Goal: Transaction & Acquisition: Purchase product/service

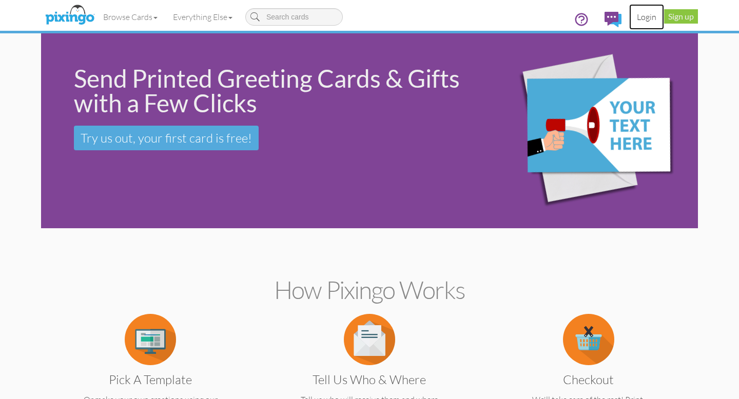
click at [649, 17] on link "Login" at bounding box center [646, 17] width 35 height 26
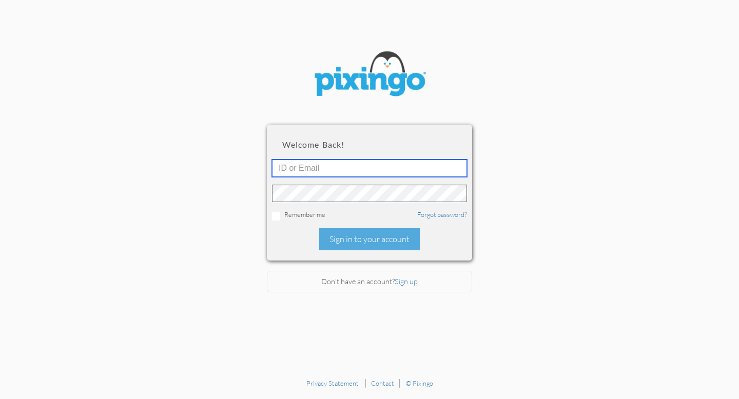
type input "[EMAIL_ADDRESS][DOMAIN_NAME]"
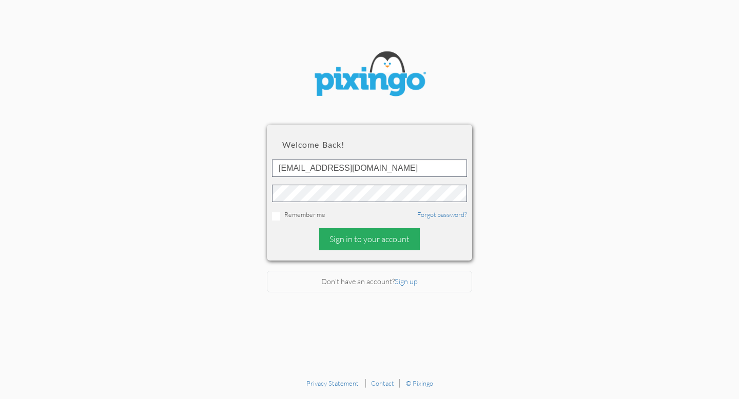
click at [356, 236] on div "Sign in to your account" at bounding box center [369, 239] width 101 height 22
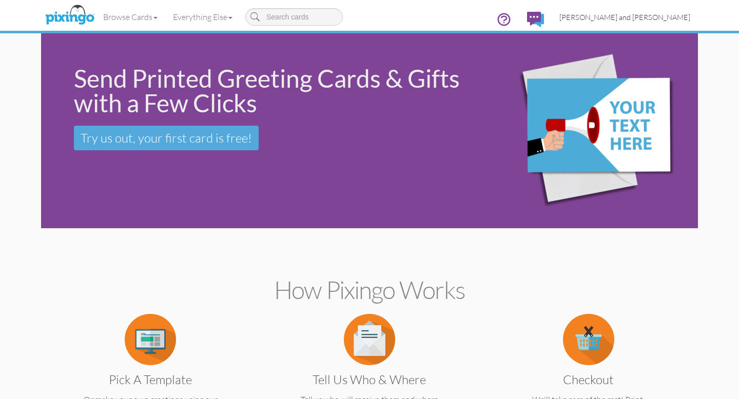
click at [674, 15] on span "[PERSON_NAME] and [PERSON_NAME]" at bounding box center [625, 17] width 131 height 9
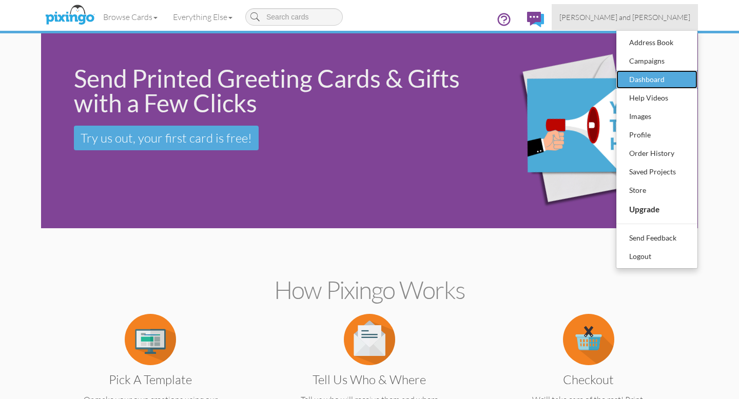
click at [646, 75] on div "Dashboard" at bounding box center [657, 79] width 61 height 15
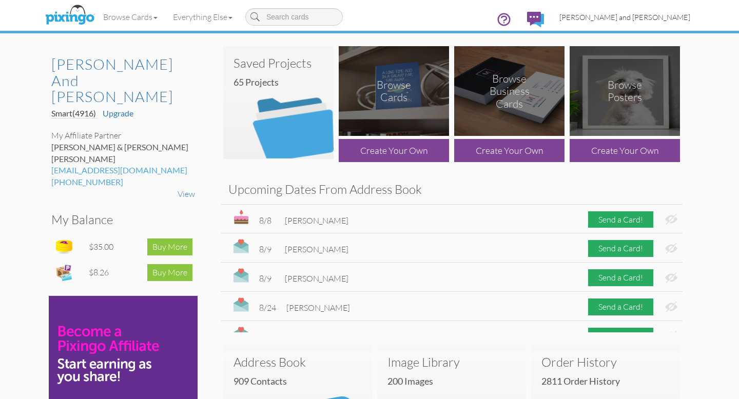
click at [664, 18] on span "[PERSON_NAME] and [PERSON_NAME]" at bounding box center [625, 17] width 131 height 9
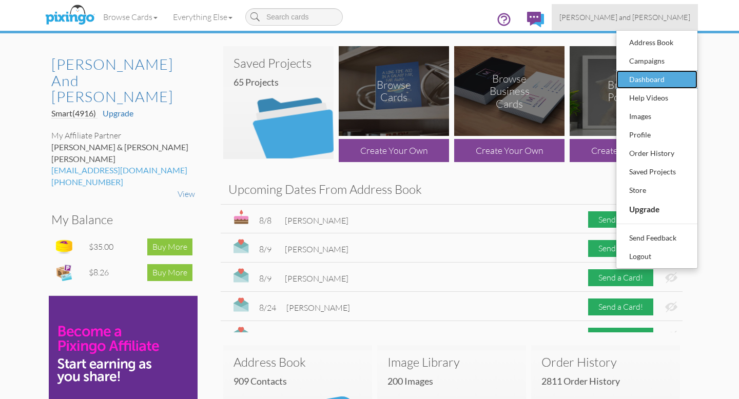
click at [652, 84] on div "Dashboard" at bounding box center [657, 79] width 61 height 15
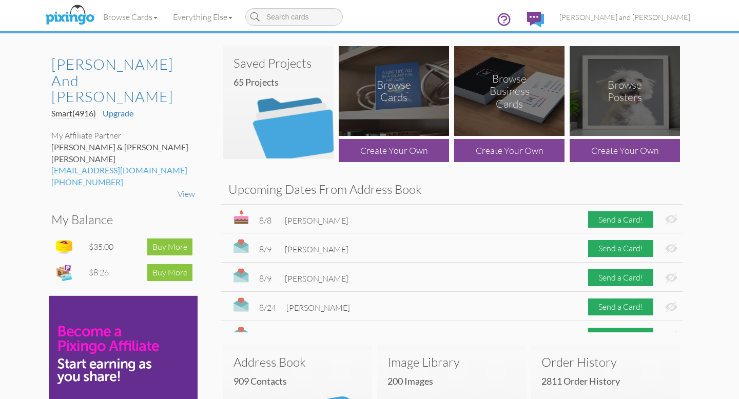
click at [301, 136] on img at bounding box center [278, 102] width 110 height 113
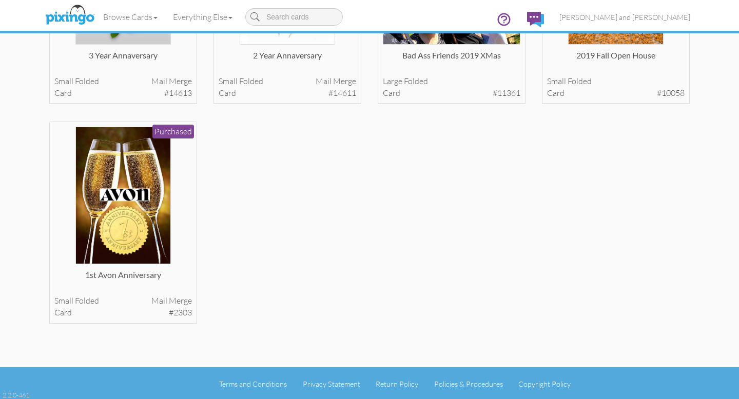
scroll to position [3501, 0]
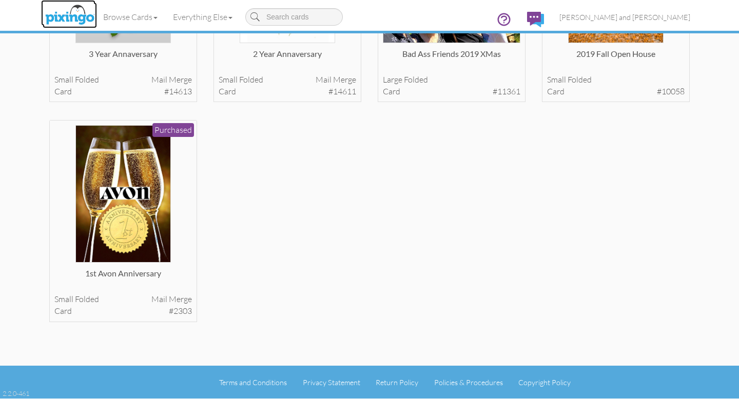
click at [78, 19] on img at bounding box center [70, 16] width 54 height 26
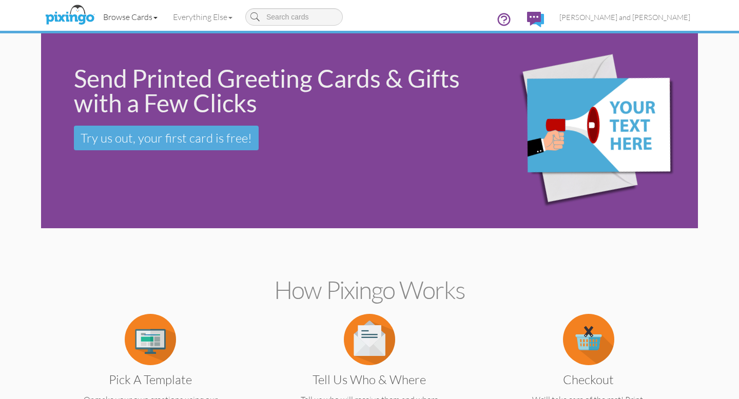
click at [123, 17] on link "Browse Cards" at bounding box center [130, 17] width 70 height 26
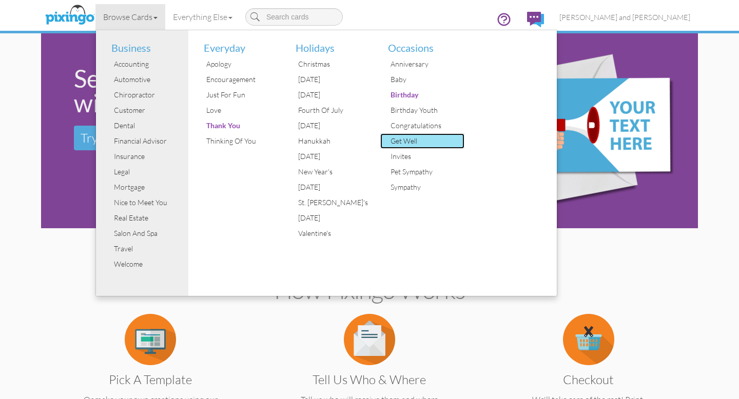
click at [399, 140] on div "Get Well" at bounding box center [426, 140] width 77 height 15
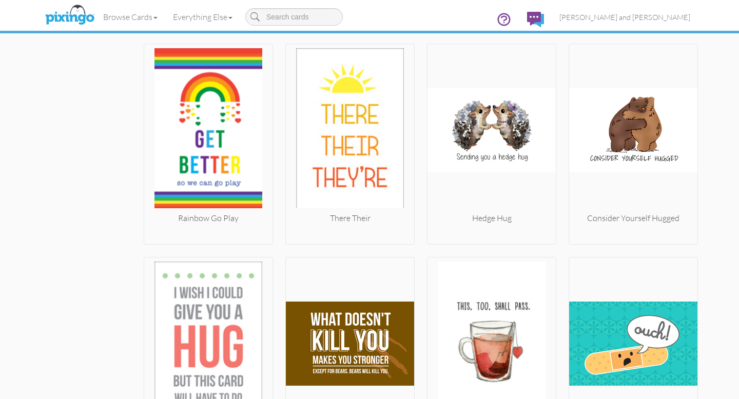
scroll to position [1016, 0]
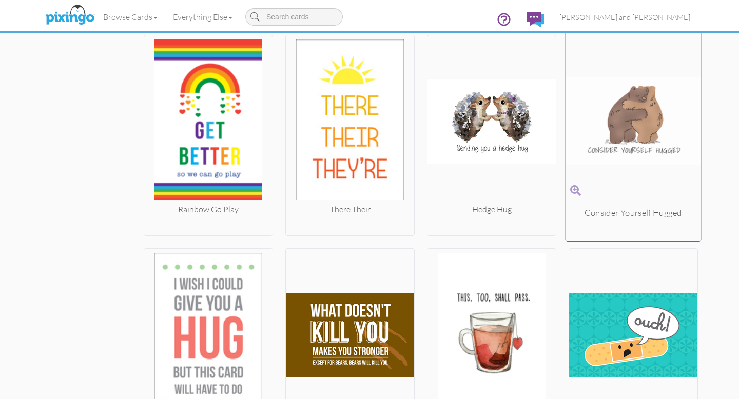
click at [640, 122] on img at bounding box center [633, 120] width 135 height 172
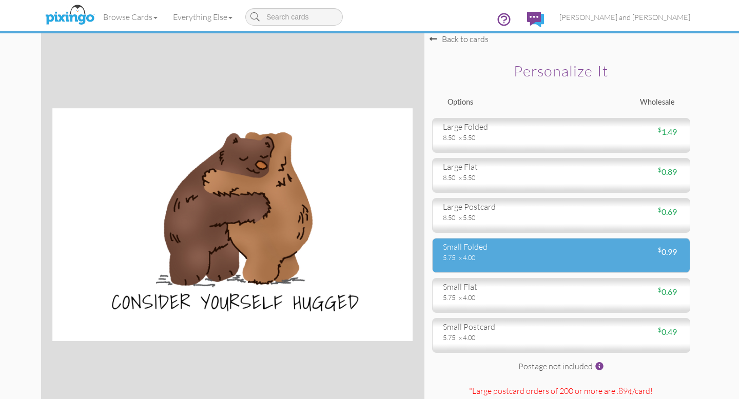
click at [584, 255] on div "$ 0.99" at bounding box center [624, 252] width 126 height 12
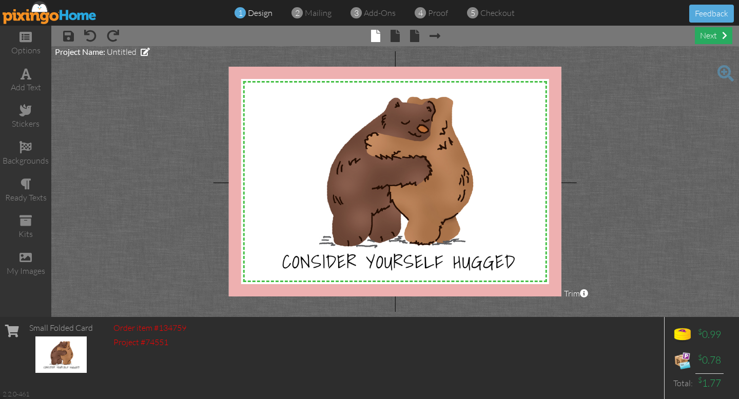
click at [716, 35] on div "next" at bounding box center [713, 35] width 37 height 17
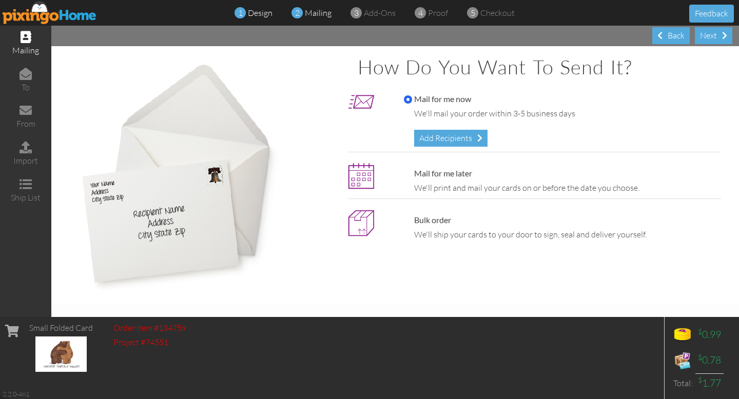
click at [265, 12] on span "design" at bounding box center [260, 13] width 25 height 10
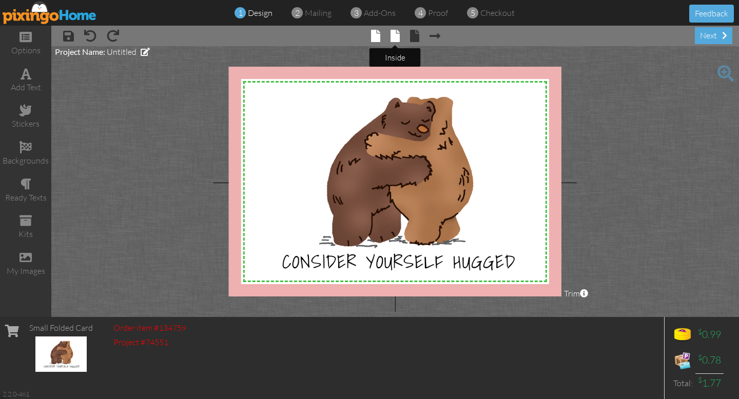
click at [396, 38] on span at bounding box center [395, 36] width 9 height 12
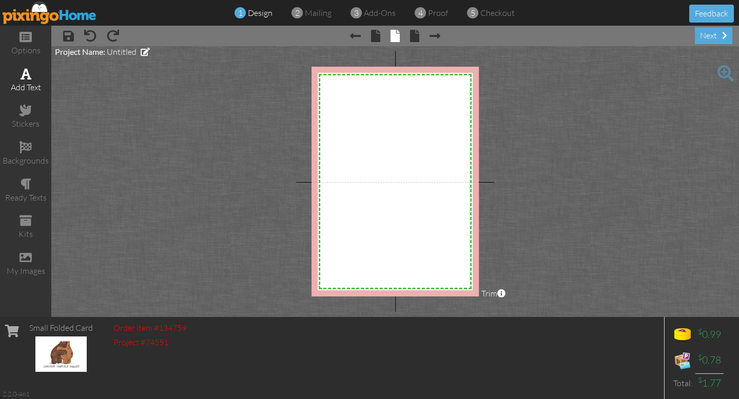
click at [26, 80] on div "add text" at bounding box center [25, 81] width 51 height 36
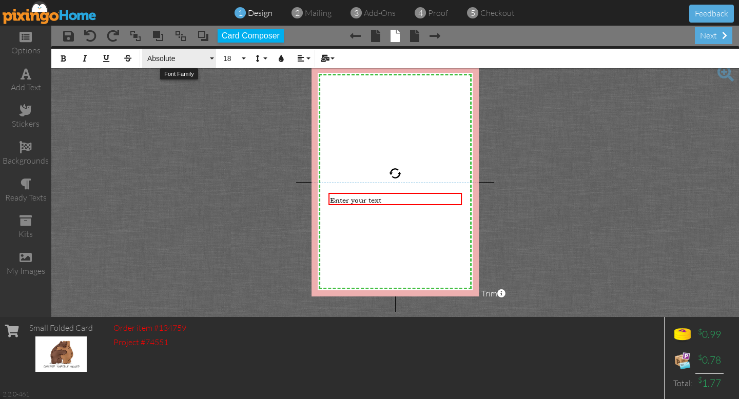
click at [213, 56] on button "Absolute" at bounding box center [179, 59] width 74 height 20
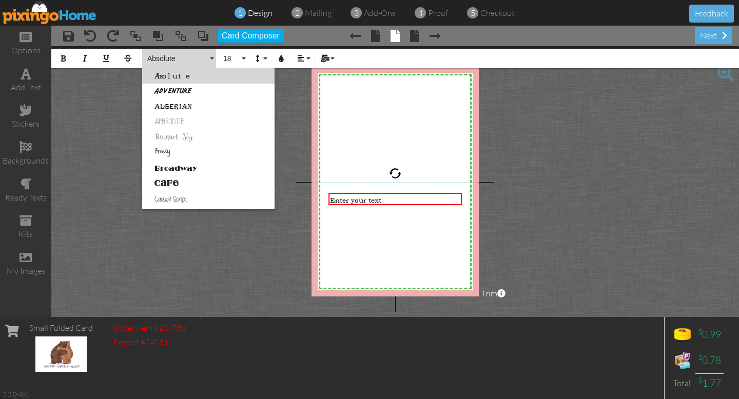
click at [213, 56] on button "Absolute" at bounding box center [179, 59] width 74 height 20
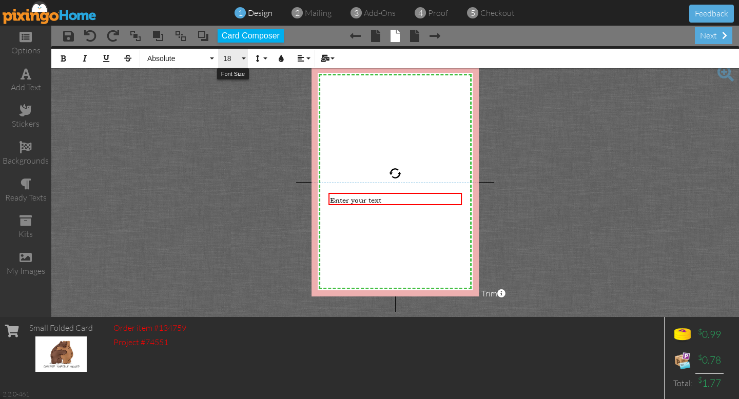
click at [245, 56] on button "18" at bounding box center [233, 59] width 30 height 20
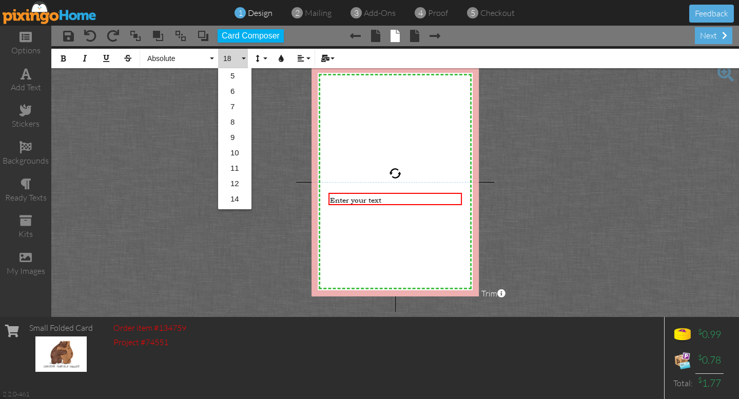
scroll to position [91, 0]
click at [239, 121] on link "16" at bounding box center [234, 123] width 33 height 15
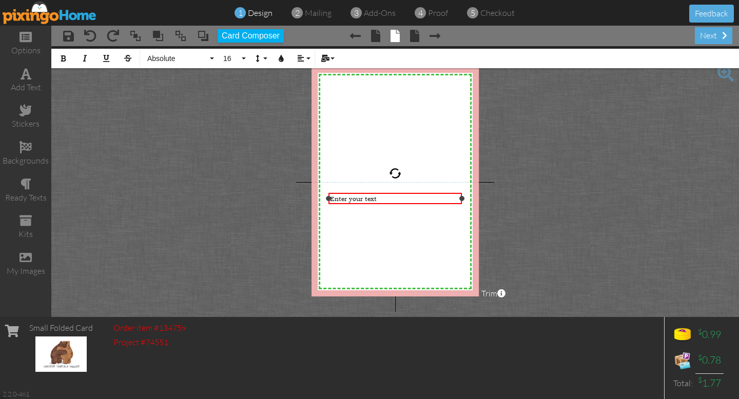
click at [383, 197] on div "Enter your text" at bounding box center [395, 199] width 130 height 8
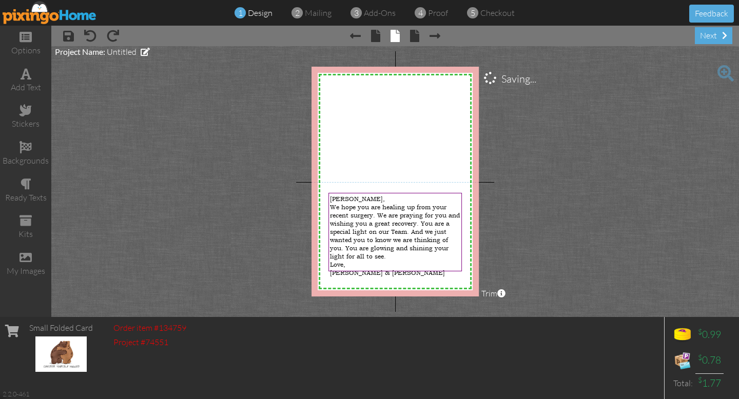
click at [581, 152] on project-studio-wrapper "X X X X X X X X X X X X X X X X X X X X X X X X X X X X X X X X X X X X X X X X…" at bounding box center [395, 181] width 688 height 271
click at [710, 39] on div "next" at bounding box center [713, 35] width 37 height 17
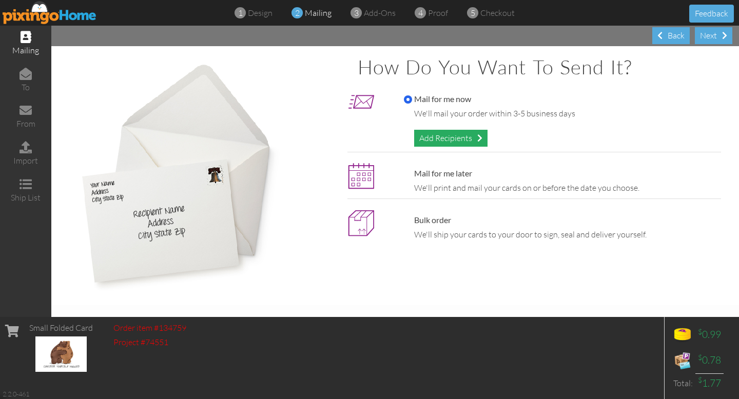
click at [472, 140] on div "Add Recipients" at bounding box center [450, 138] width 73 height 17
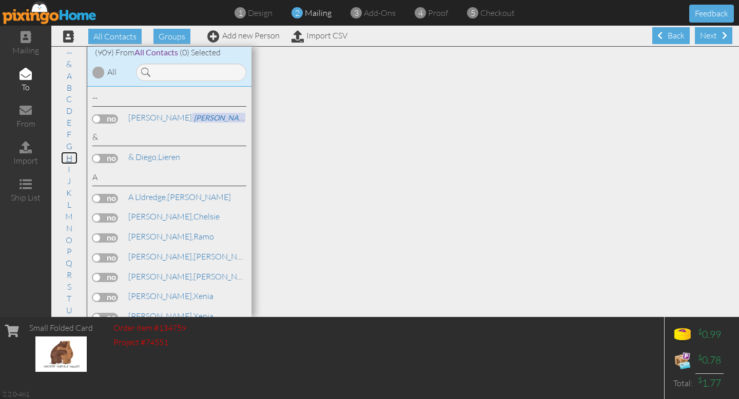
click at [69, 159] on link "H" at bounding box center [69, 158] width 16 height 12
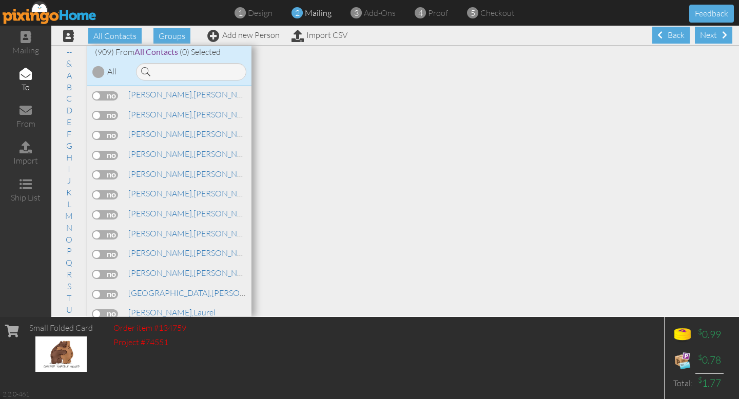
scroll to position [6466, 0]
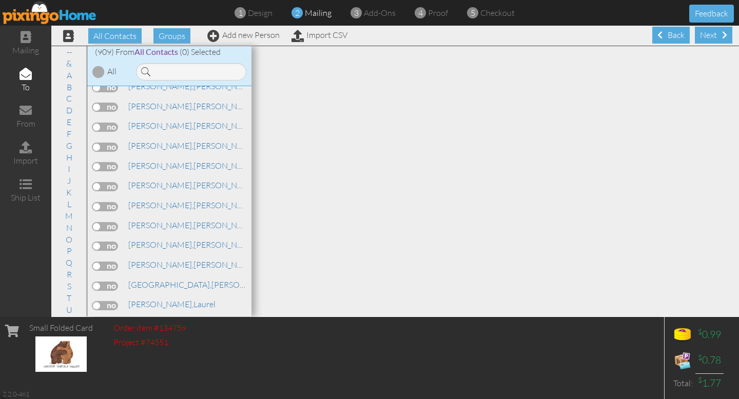
click at [111, 361] on label at bounding box center [105, 365] width 26 height 9
click at [0, 0] on input "checkbox" at bounding box center [0, 0] width 0 height 0
click at [714, 33] on div "Next" at bounding box center [713, 35] width 37 height 17
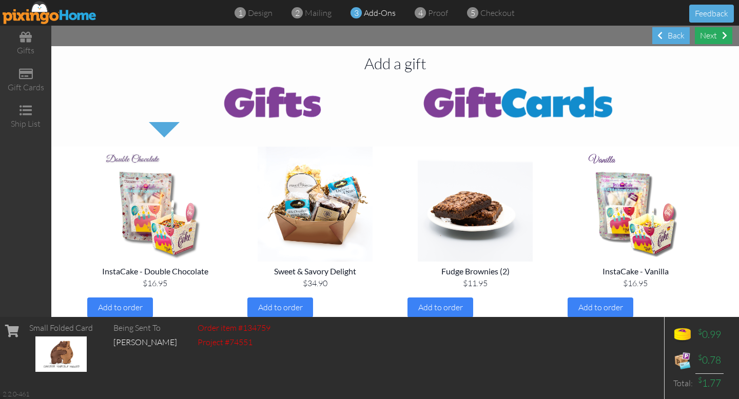
click at [715, 33] on div "Next" at bounding box center [713, 35] width 37 height 17
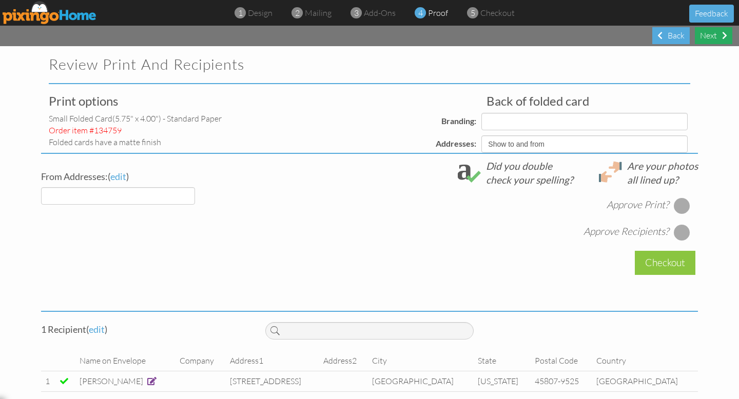
select select "object:5565"
select select "object:5564"
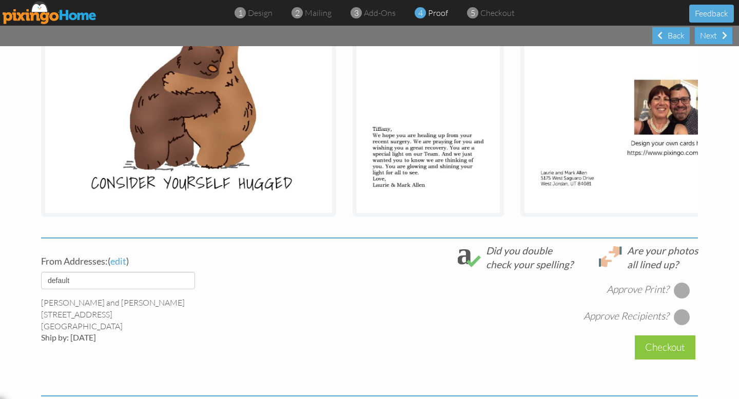
scroll to position [282, 0]
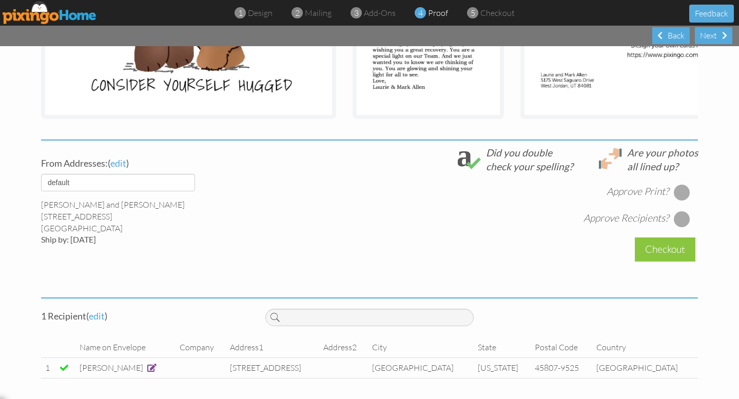
click at [680, 190] on div at bounding box center [682, 192] width 16 height 16
click at [685, 218] on div at bounding box center [682, 219] width 16 height 16
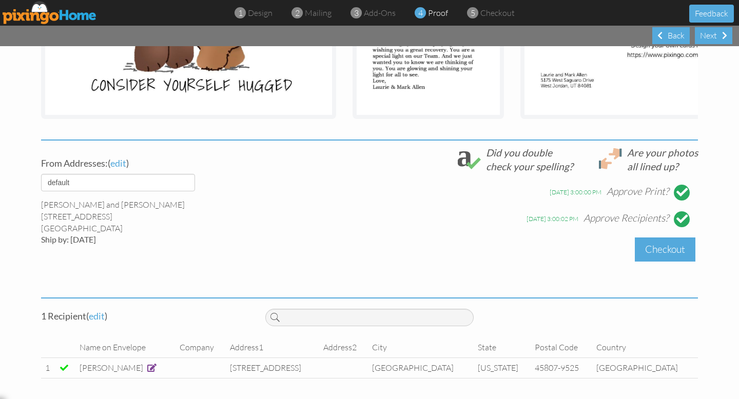
click at [672, 249] on div "Checkout" at bounding box center [665, 250] width 61 height 24
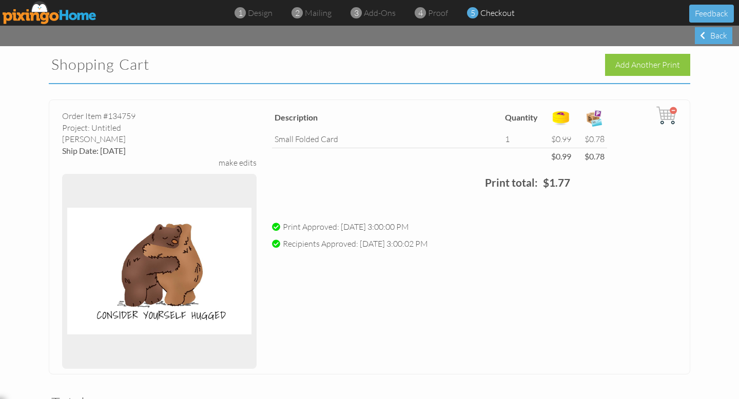
scroll to position [252, 0]
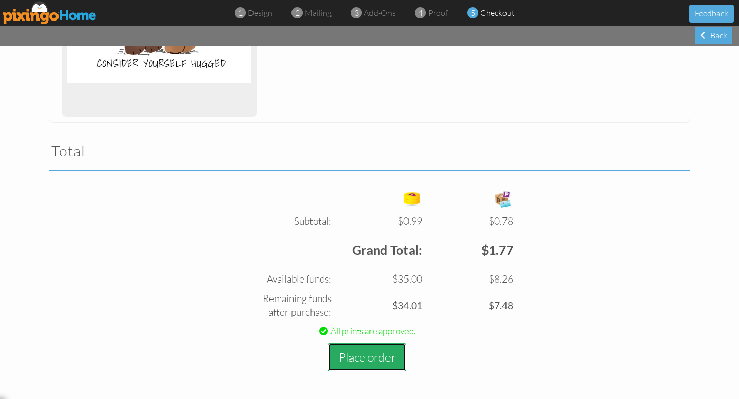
click at [379, 348] on button "Place order" at bounding box center [367, 357] width 79 height 28
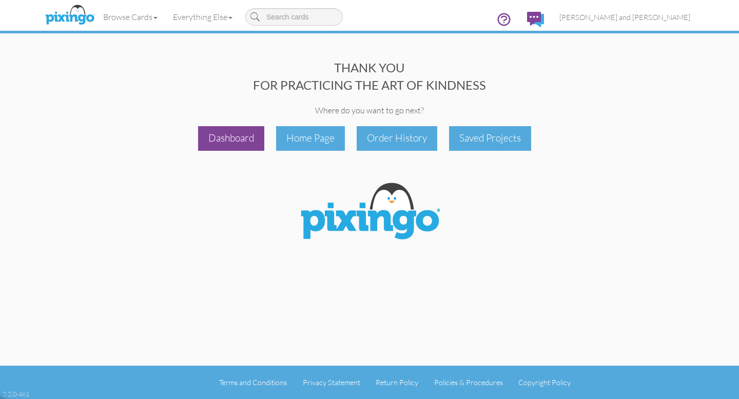
click at [249, 140] on div "Dashboard" at bounding box center [231, 138] width 66 height 24
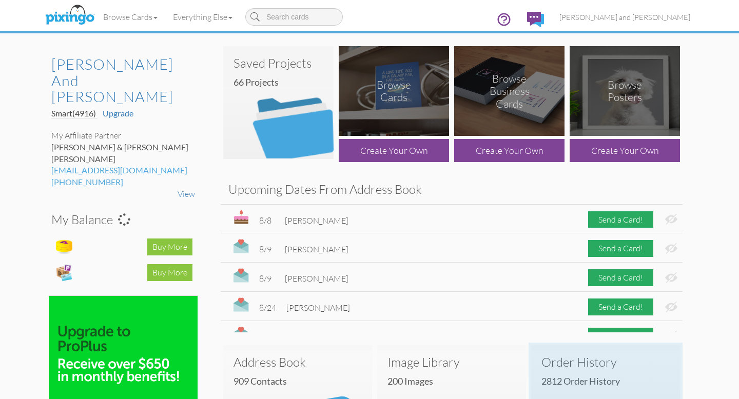
click at [564, 362] on h3 "Order History" at bounding box center [606, 362] width 128 height 13
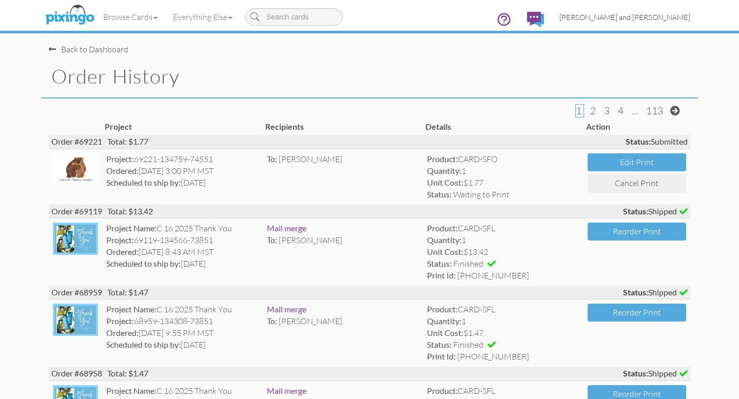
click at [663, 15] on span "[PERSON_NAME] and [PERSON_NAME]" at bounding box center [625, 17] width 131 height 9
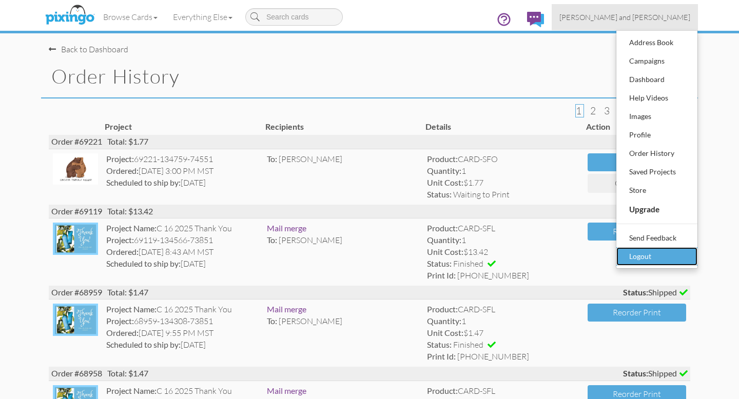
click at [642, 258] on div "Logout" at bounding box center [657, 256] width 61 height 15
